Goal: Transaction & Acquisition: Purchase product/service

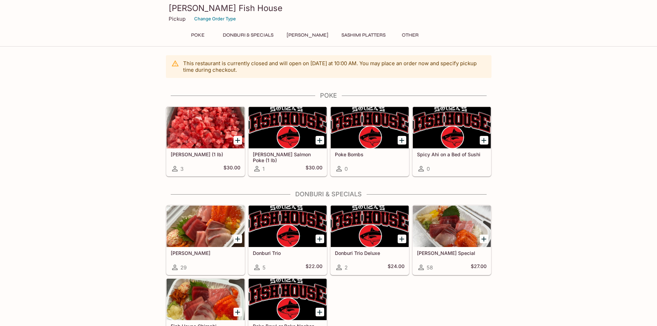
scroll to position [99, 0]
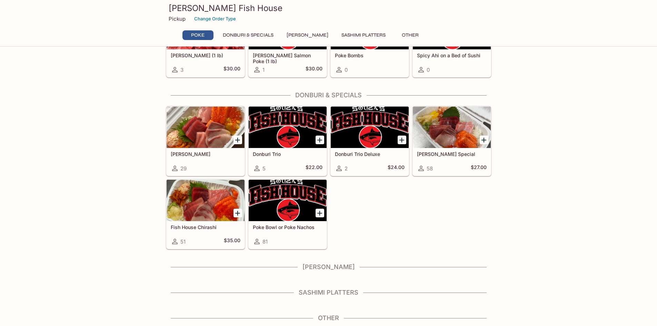
click at [335, 317] on h4 "Other" at bounding box center [328, 318] width 325 height 8
click at [332, 318] on h4 "Other" at bounding box center [328, 318] width 325 height 8
click at [332, 292] on h4 "Sashimi Platters" at bounding box center [328, 292] width 325 height 8
click at [334, 265] on h4 "[PERSON_NAME]" at bounding box center [328, 267] width 325 height 8
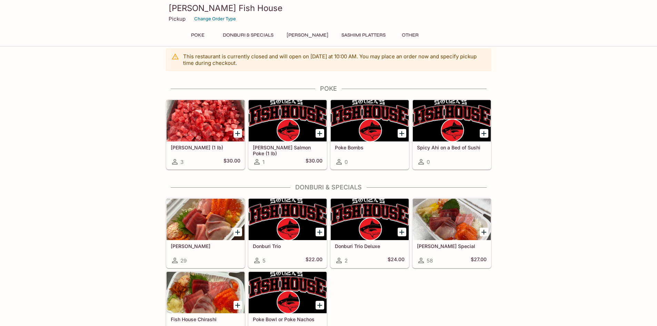
scroll to position [0, 0]
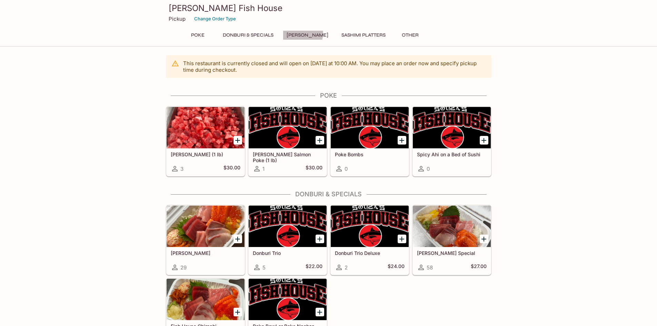
click at [303, 33] on button "[PERSON_NAME]" at bounding box center [307, 35] width 49 height 10
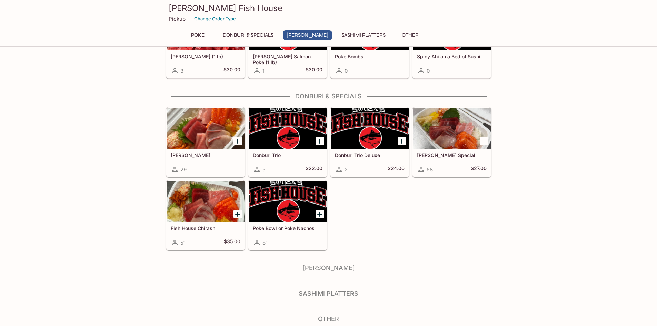
scroll to position [99, 0]
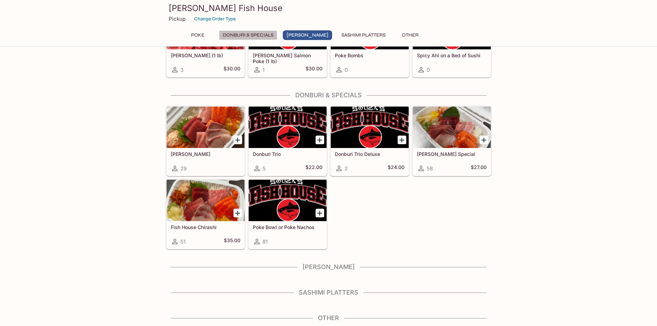
click at [257, 31] on button "Donburi & Specials" at bounding box center [248, 35] width 58 height 10
click at [353, 33] on button "Sashimi Platters" at bounding box center [363, 35] width 52 height 10
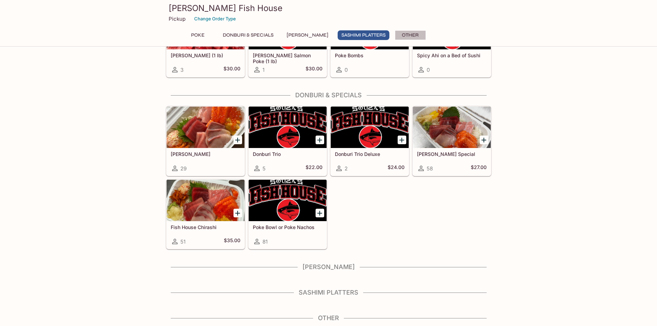
click at [399, 34] on button "Other" at bounding box center [410, 35] width 31 height 10
click at [198, 31] on button "Poke" at bounding box center [197, 35] width 31 height 10
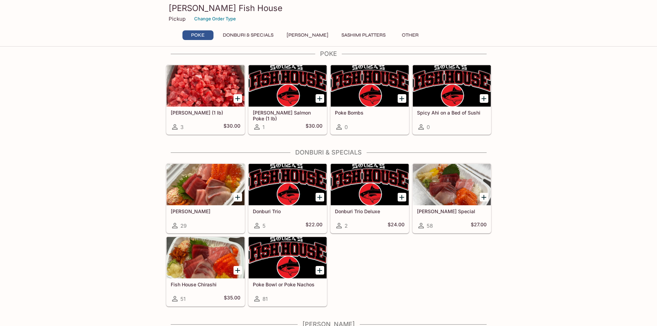
scroll to position [33, 0]
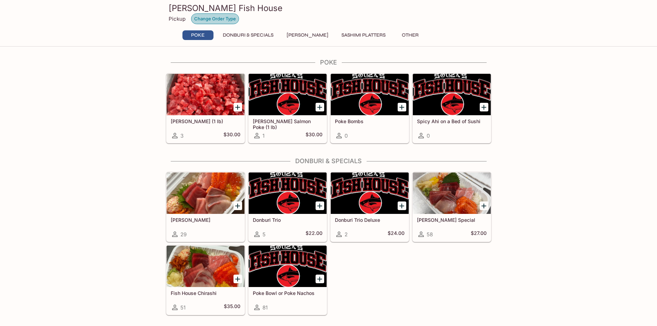
click at [220, 19] on button "Change Order Type" at bounding box center [215, 18] width 48 height 11
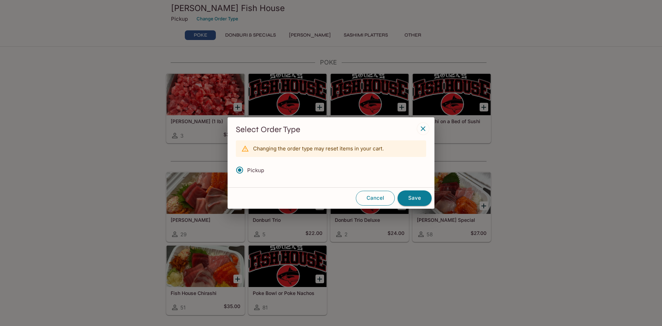
click at [371, 197] on button "Cancel" at bounding box center [375, 198] width 39 height 14
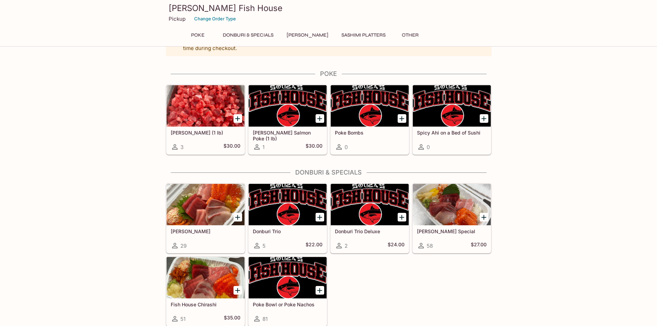
scroll to position [0, 0]
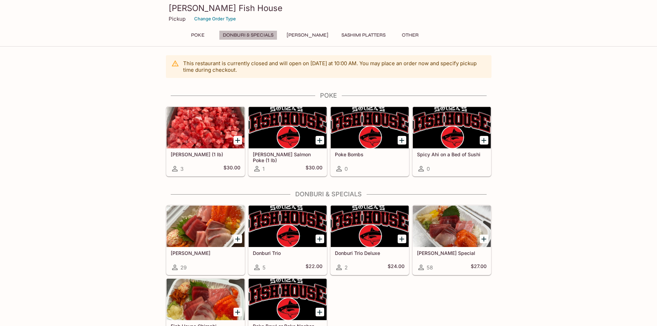
click at [243, 35] on button "Donburi & Specials" at bounding box center [248, 35] width 58 height 10
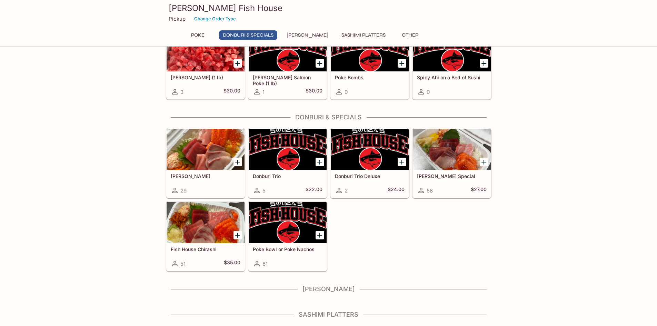
scroll to position [99, 0]
